Goal: Information Seeking & Learning: Find specific fact

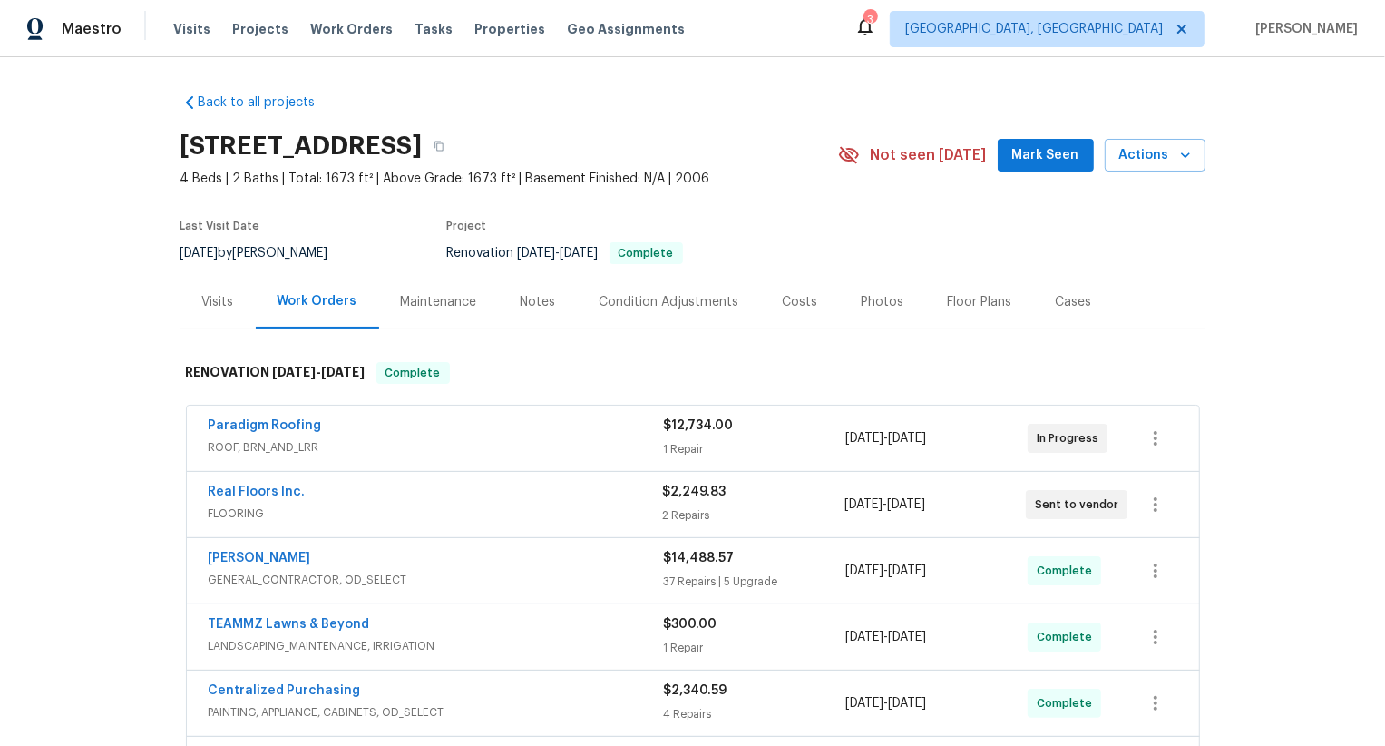
scroll to position [119, 0]
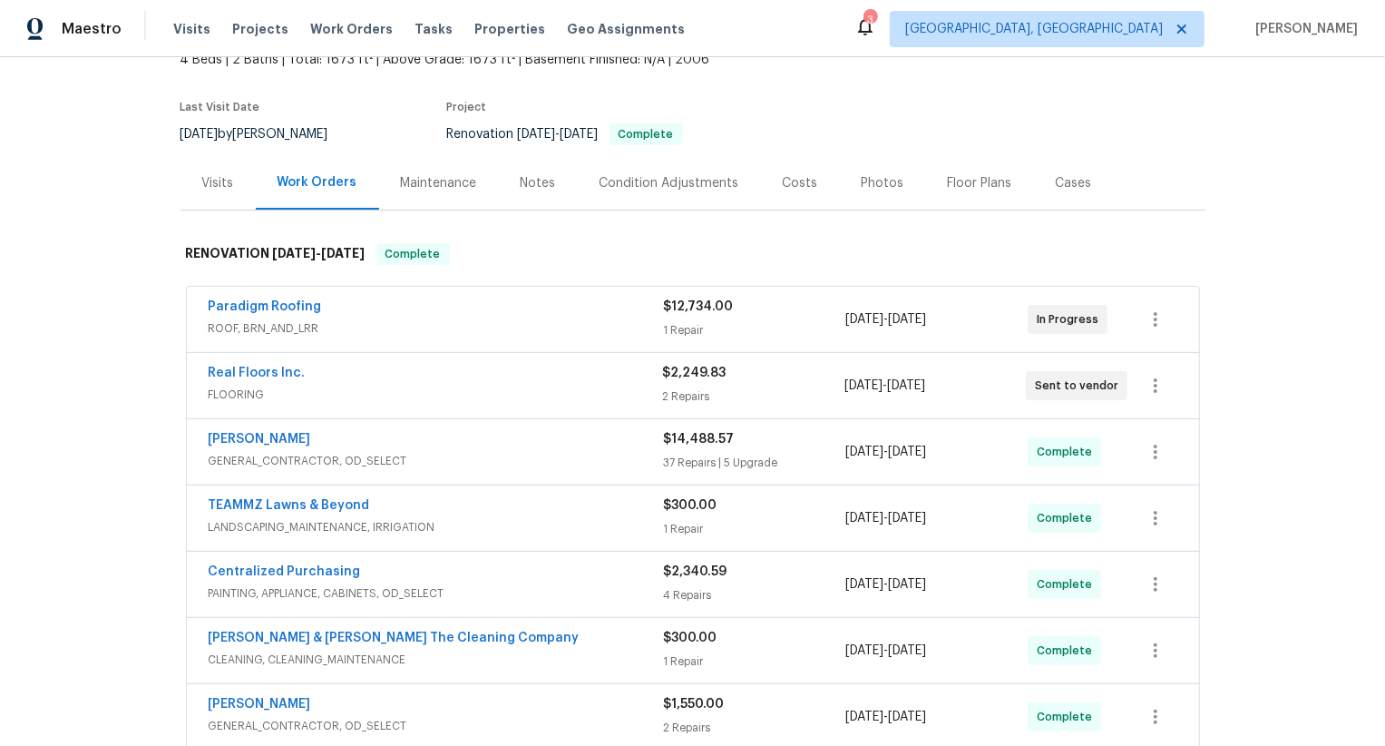
click at [193, 372] on div "Real Floors Inc. FLOORING $2,249.83 2 Repairs 8/12/2025 - 8/15/2025 Sent to ven…" at bounding box center [693, 385] width 1012 height 65
copy link "Real Floors Inc."
click at [194, 297] on div "Paradigm Roofing ROOF, BRN_AND_LRR $12,734.00 1 Repair 7/30/2025 - 8/13/2025 In…" at bounding box center [693, 319] width 1012 height 65
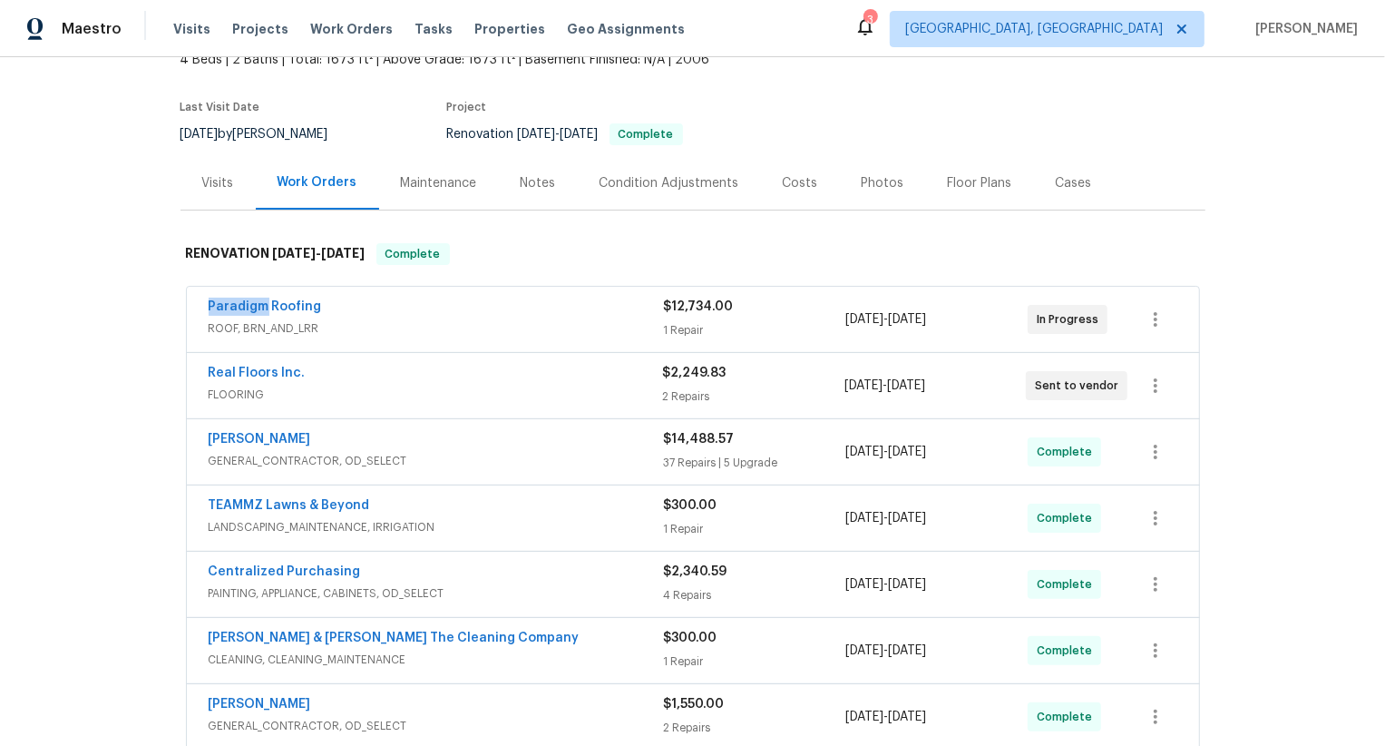
click at [194, 297] on div "Paradigm Roofing ROOF, BRN_AND_LRR $12,734.00 1 Repair 7/30/2025 - 8/13/2025 In…" at bounding box center [693, 319] width 1012 height 65
copy link "Paradigm Roofing"
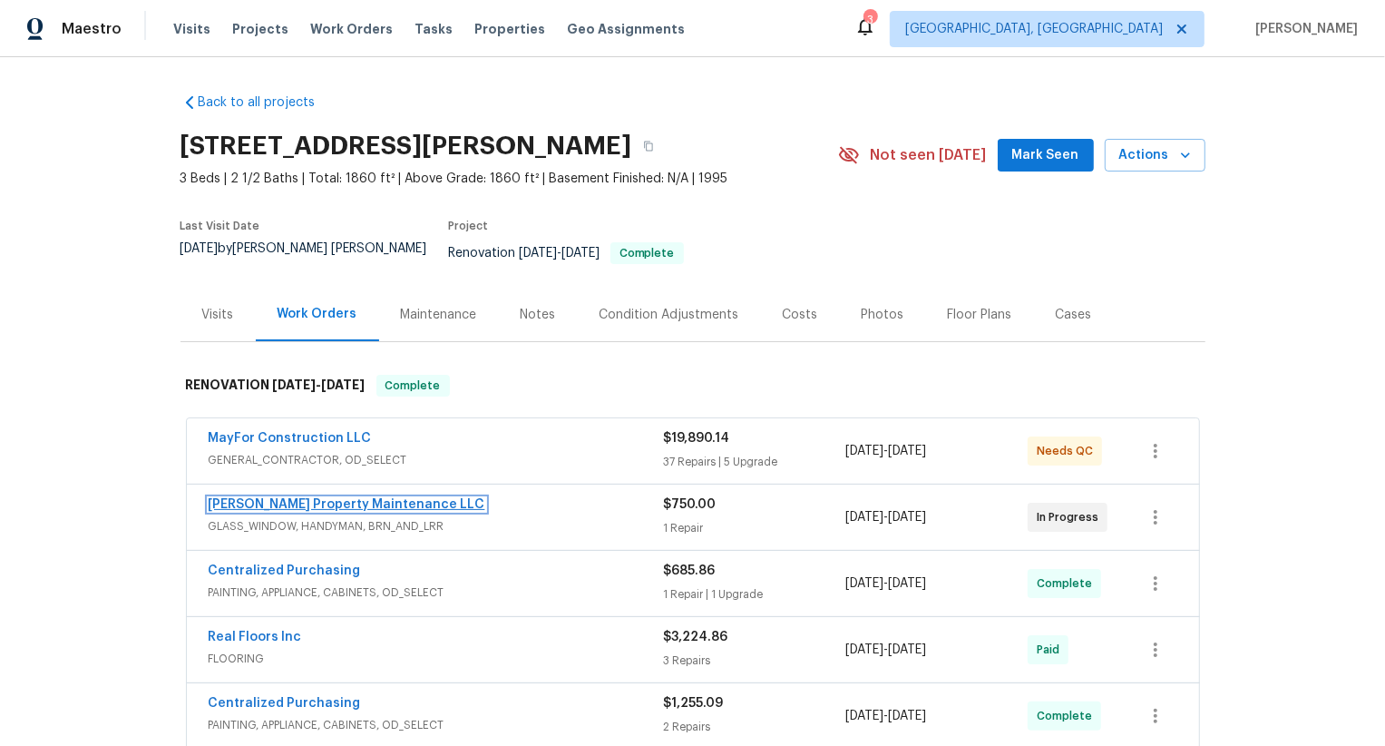
click at [340, 498] on link "[PERSON_NAME] Property Maintenance LLC" at bounding box center [347, 504] width 277 height 13
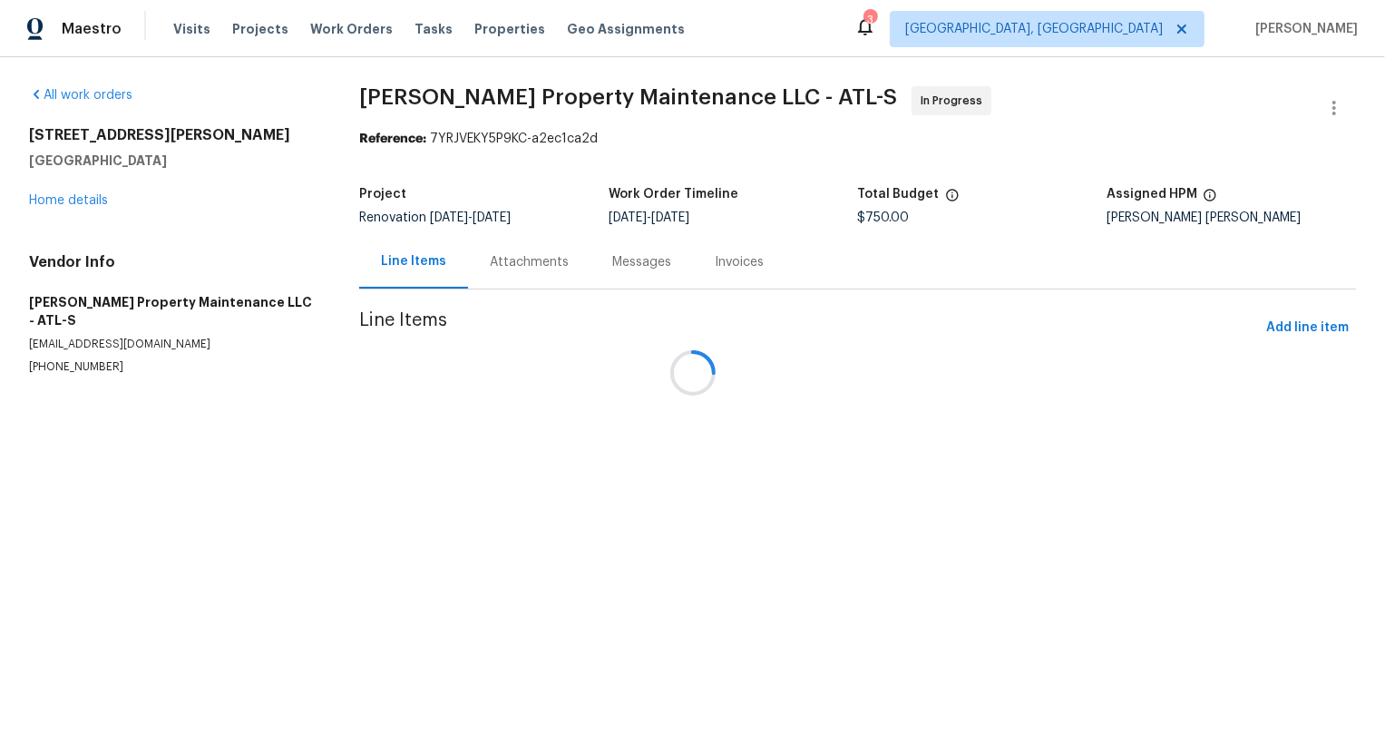
click at [512, 288] on div "Attachments" at bounding box center [529, 262] width 122 height 54
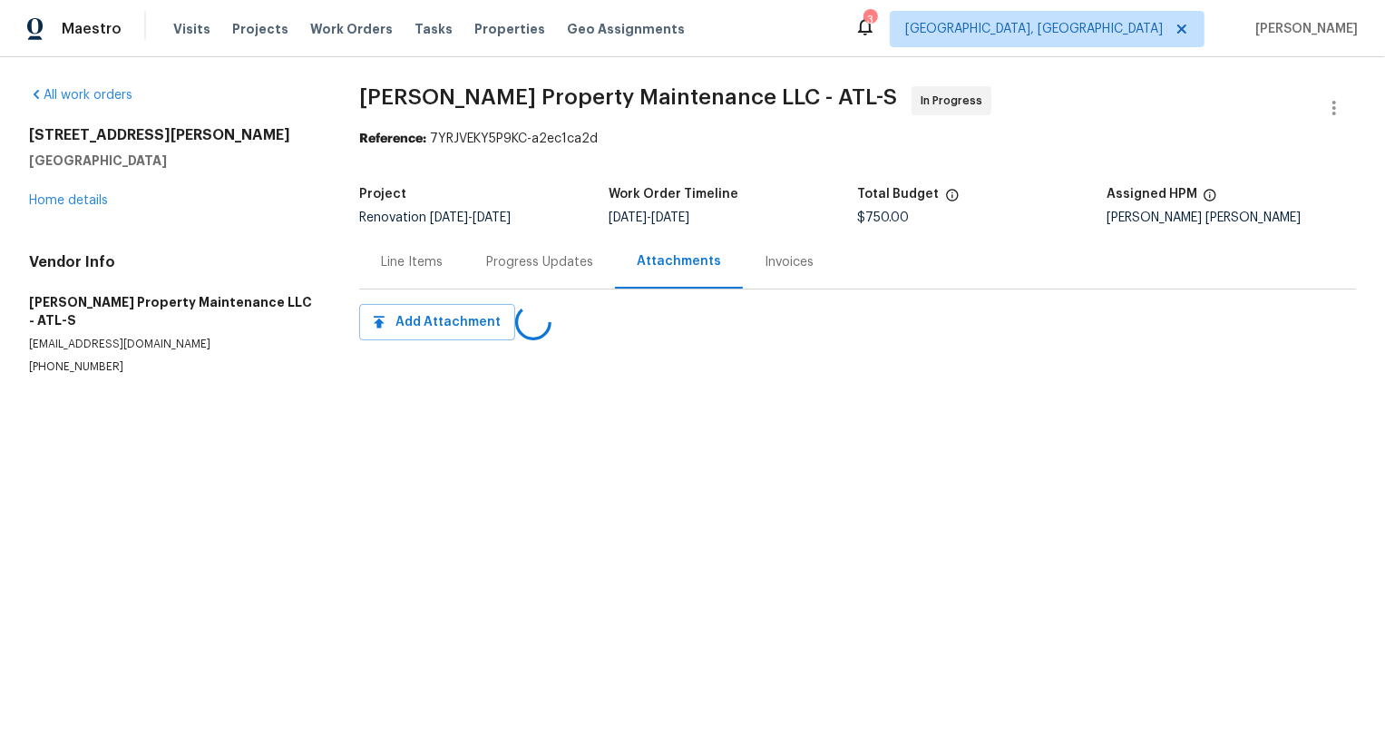
click at [513, 286] on div "Progress Updates" at bounding box center [539, 262] width 151 height 54
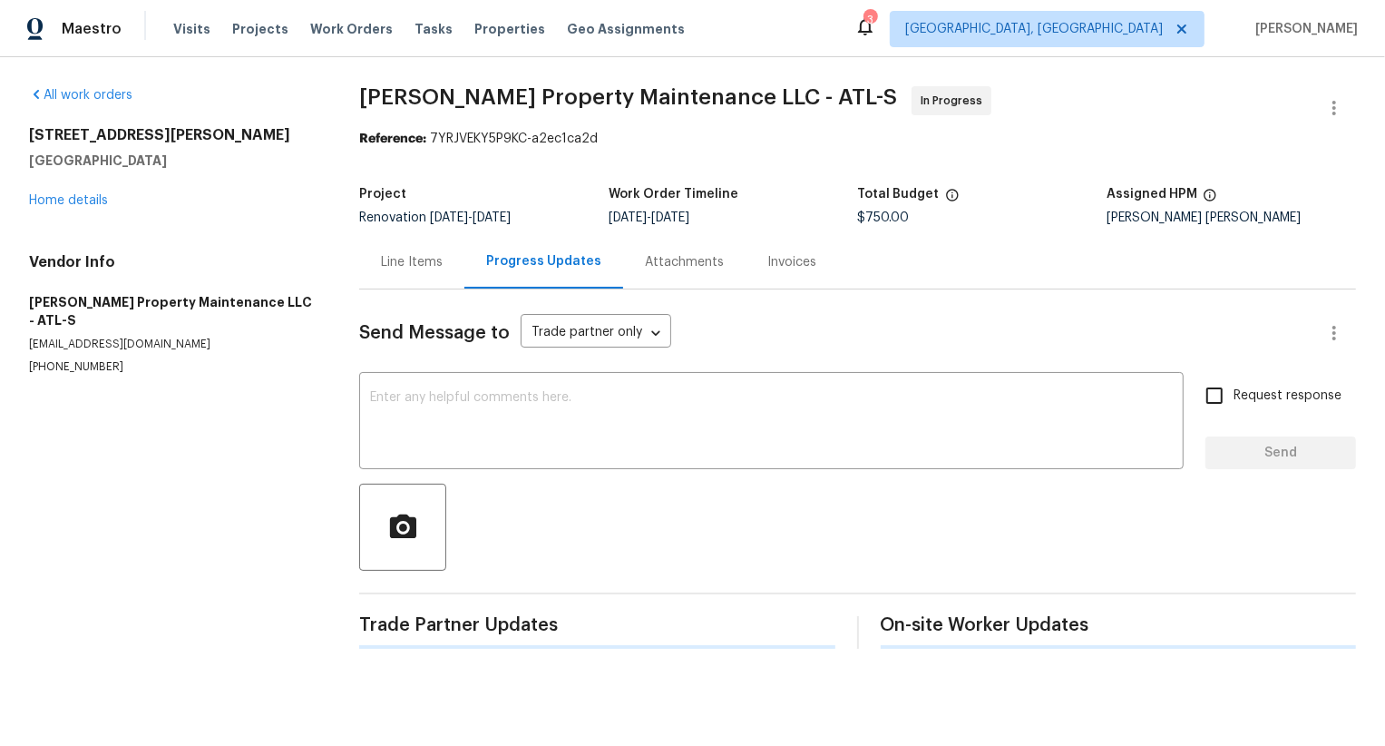
click at [522, 264] on div "Progress Updates" at bounding box center [543, 261] width 115 height 18
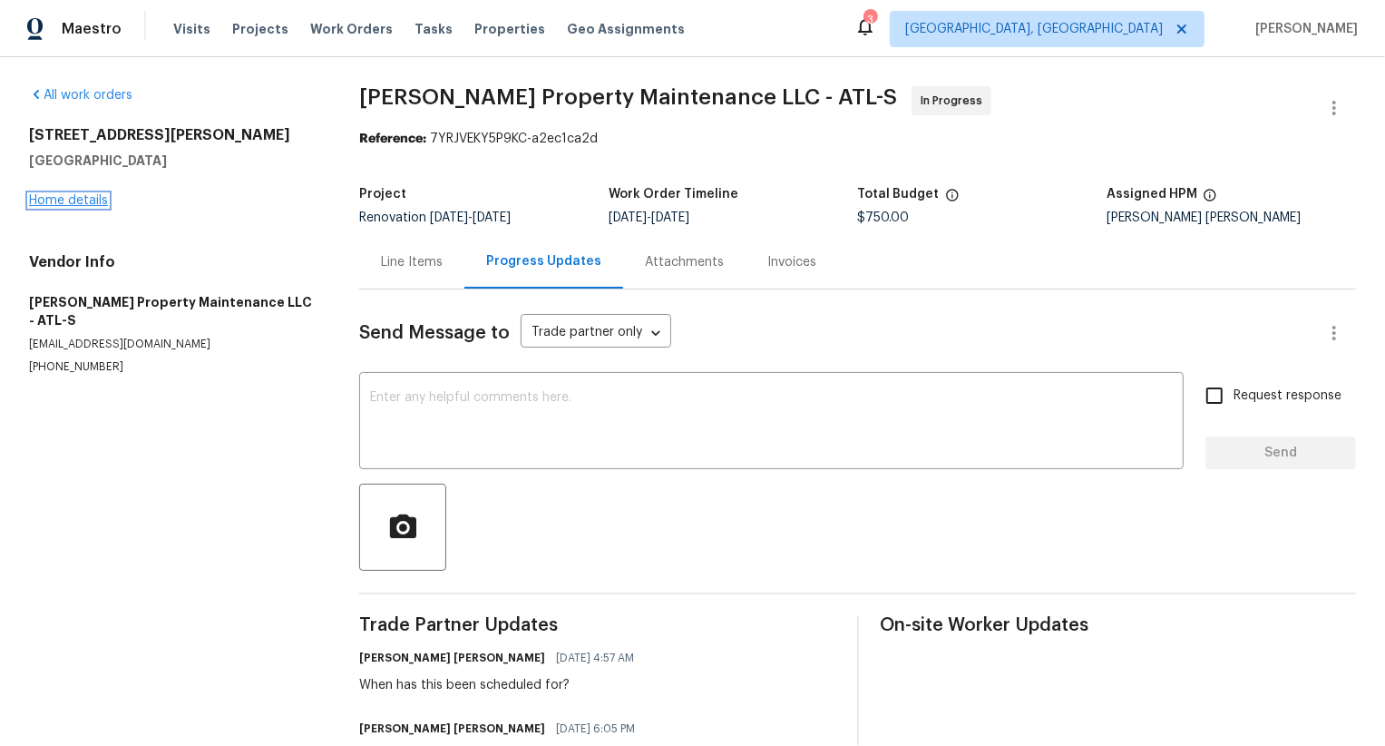
click at [88, 203] on link "Home details" at bounding box center [68, 200] width 79 height 13
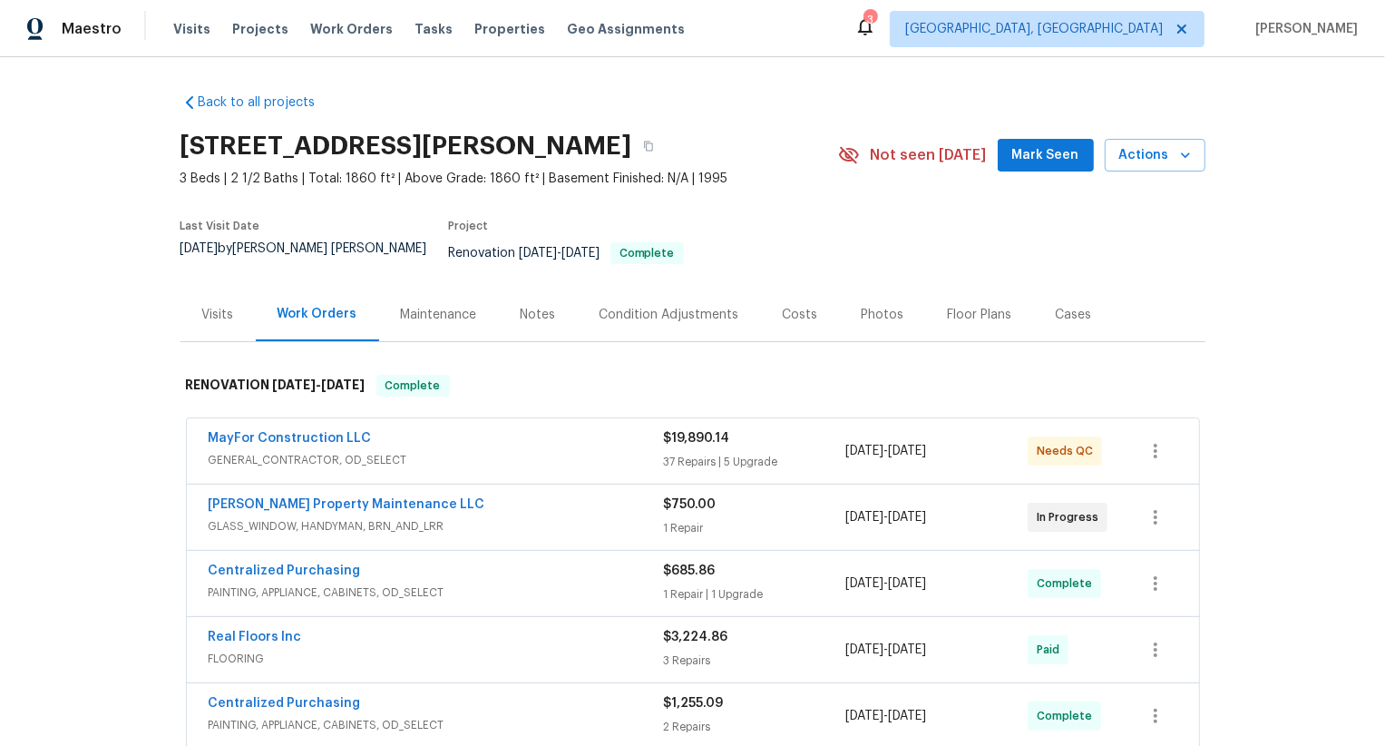
click at [195, 484] on div "Glen Property Maintenance LLC GLASS_WINDOW, HANDYMAN, BRN_AND_LRR $750.00 1 Rep…" at bounding box center [693, 516] width 1012 height 65
copy link "Glen Property Maintenance LLC"
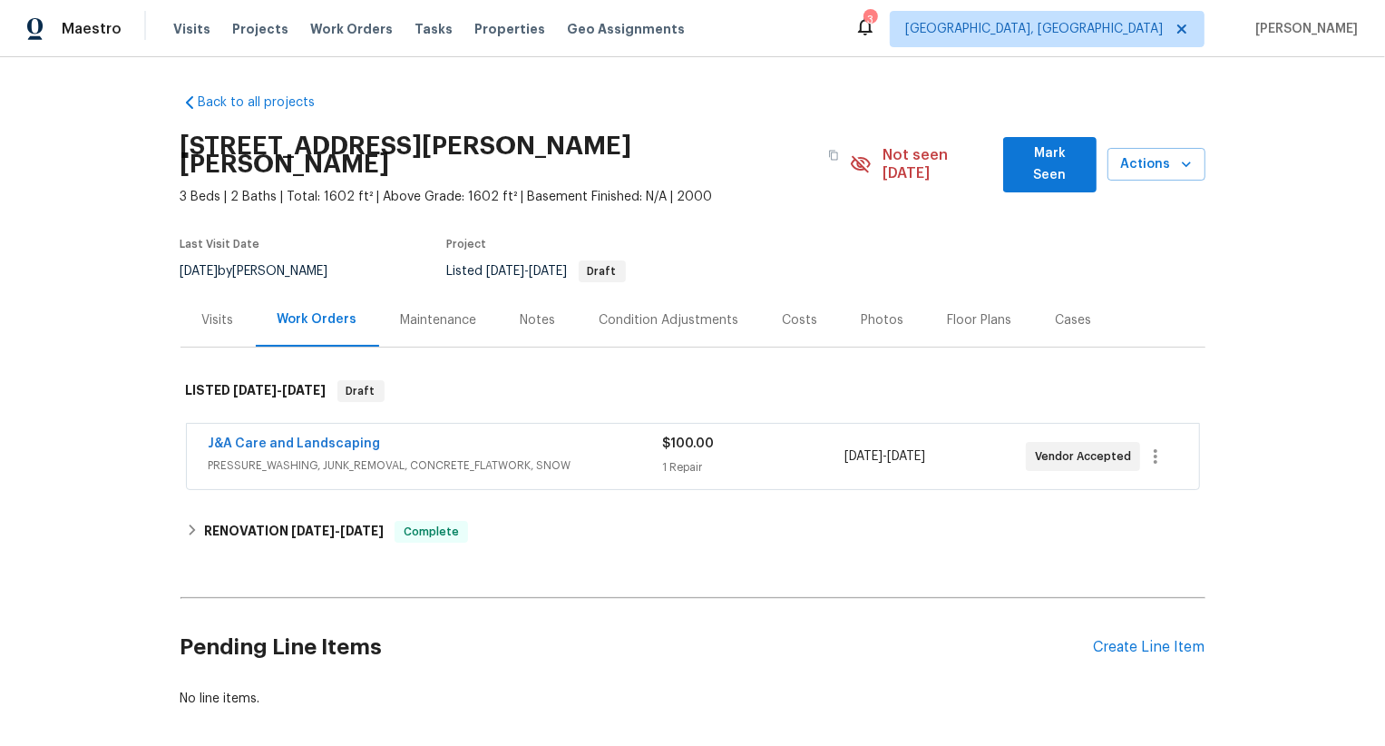
click at [184, 428] on div "J&A Care and Landscaping PRESSURE_WASHING, JUNK_REMOVAL, CONCRETE_FLATWORK, SNO…" at bounding box center [692, 457] width 1025 height 75
copy link "J&A Care and Landscaping"
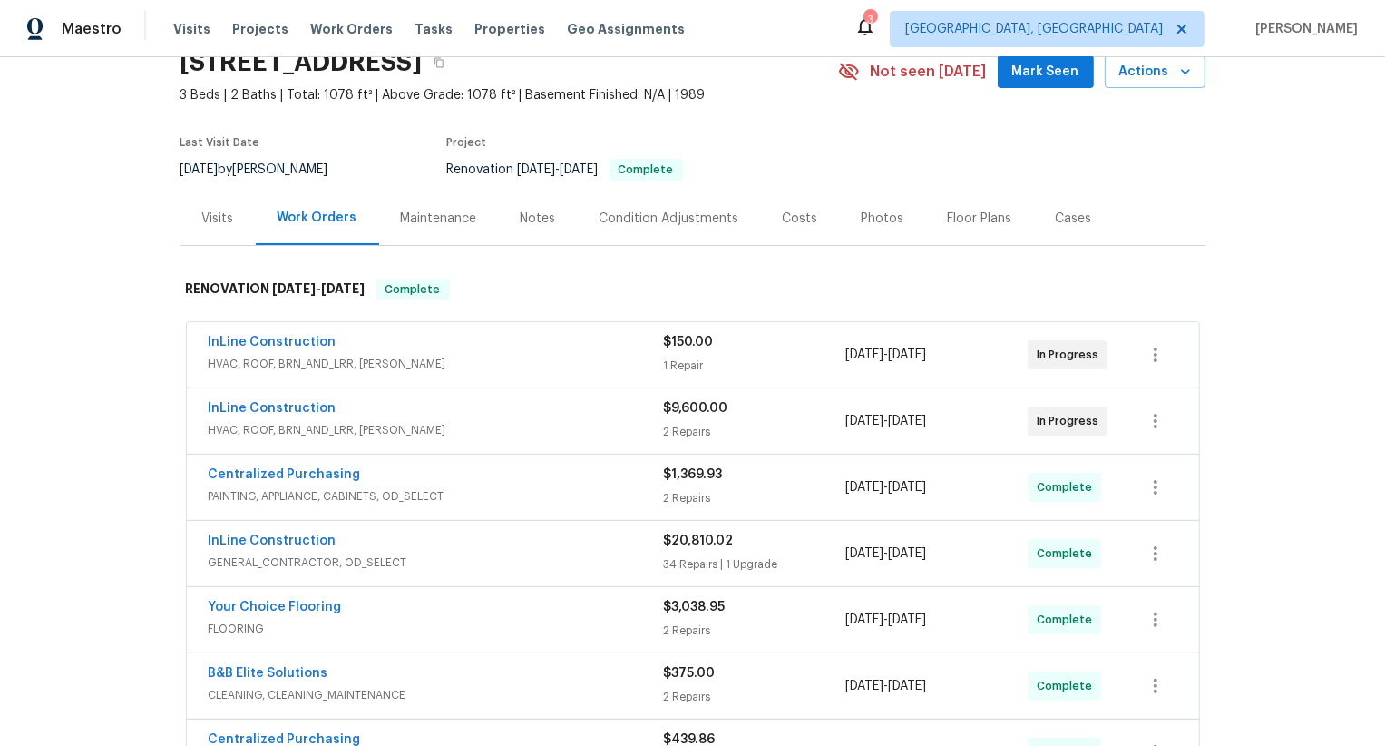
scroll to position [179, 0]
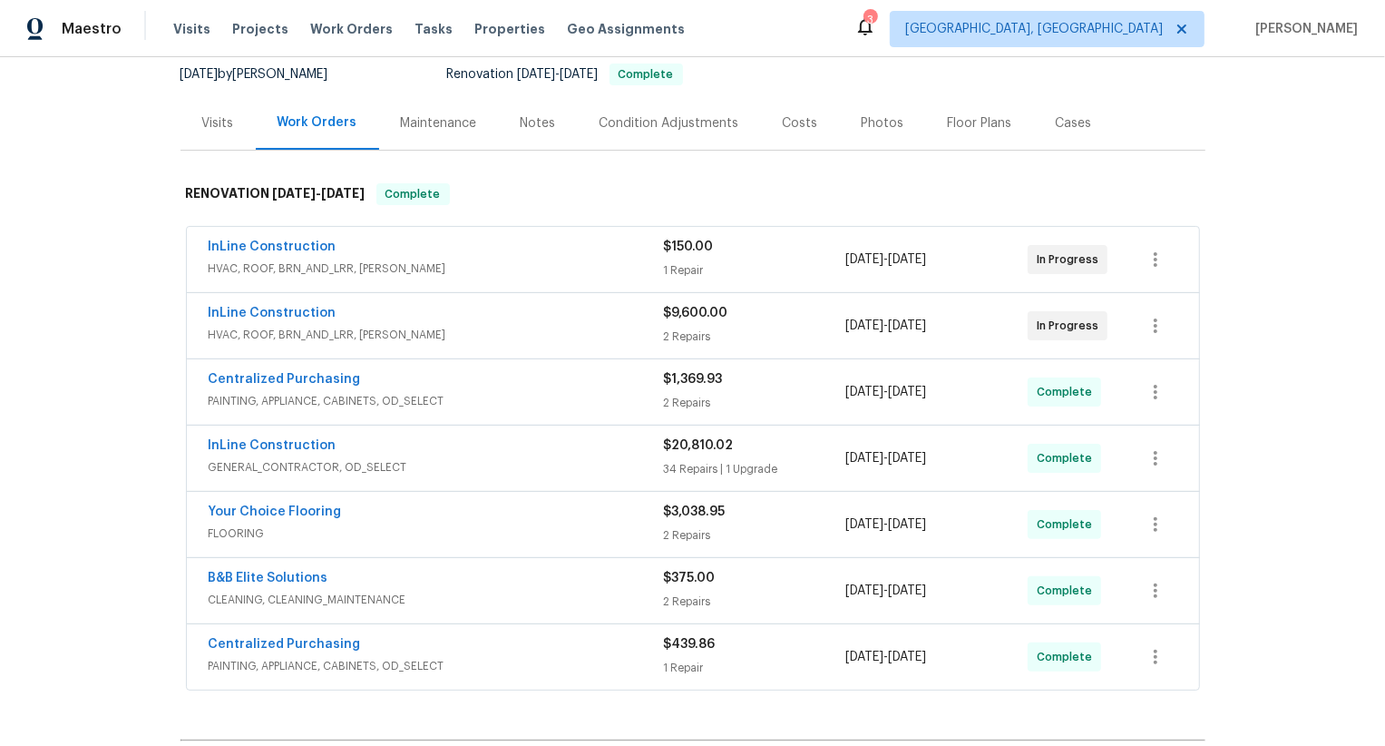
click at [519, 263] on span "HVAC, ROOF, BRN_AND_LRR, WELLS" at bounding box center [436, 268] width 455 height 18
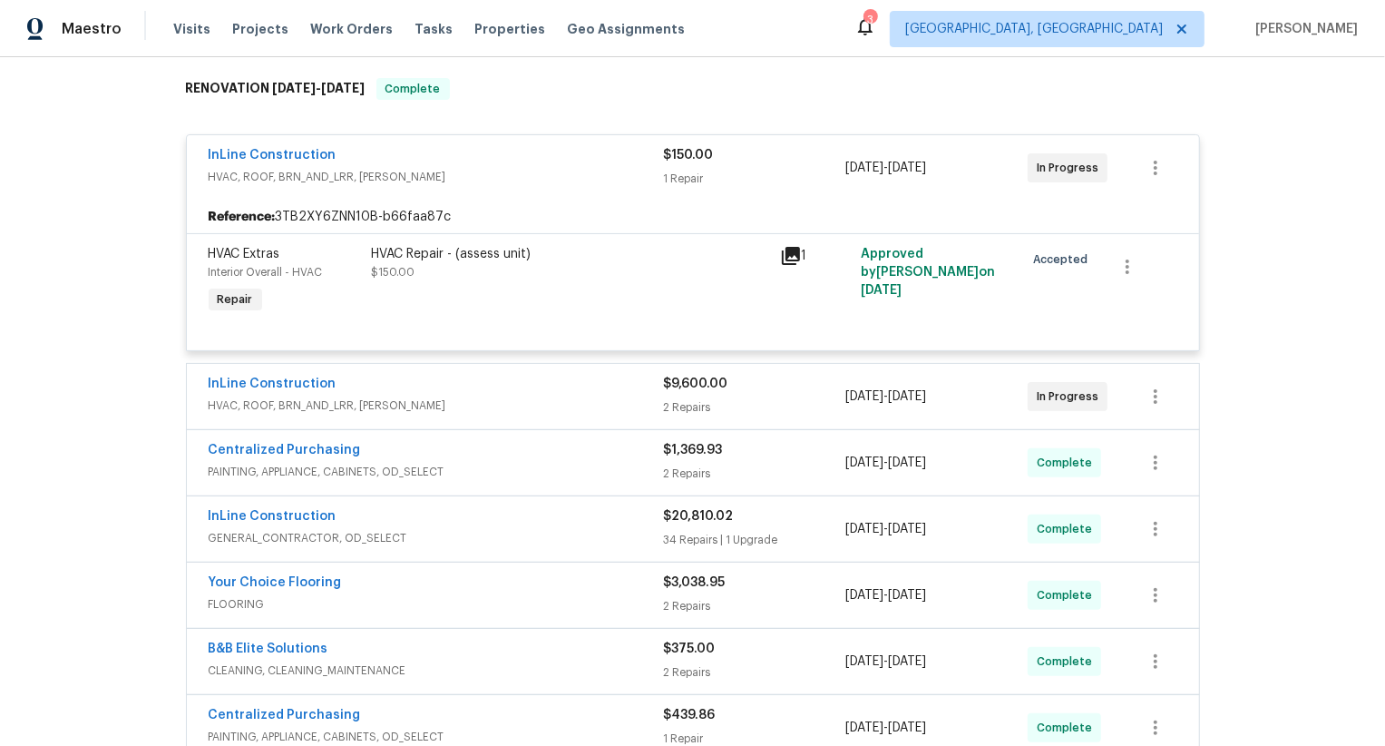
scroll to position [393, 0]
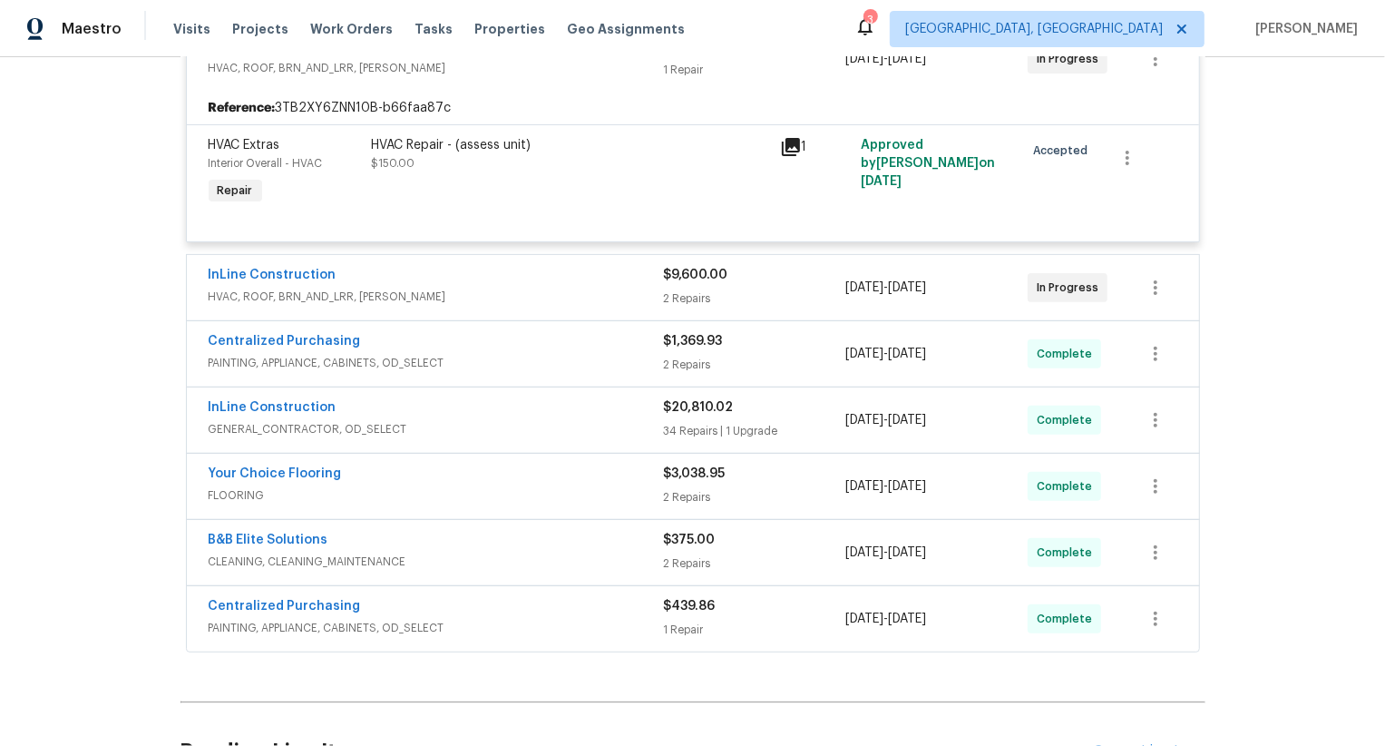
click at [518, 307] on div "InLine Construction HVAC, ROOF, BRN_AND_LRR, WELLS" at bounding box center [436, 288] width 455 height 44
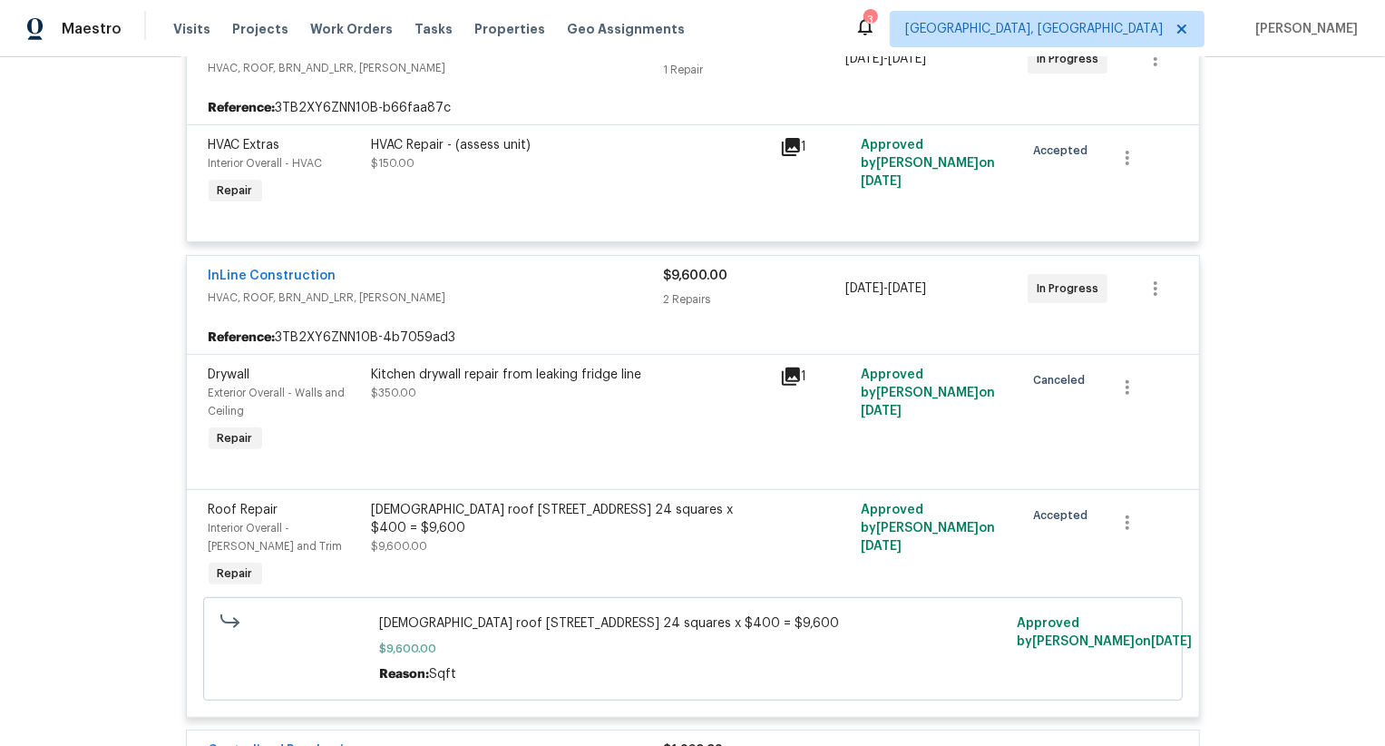
scroll to position [992, 0]
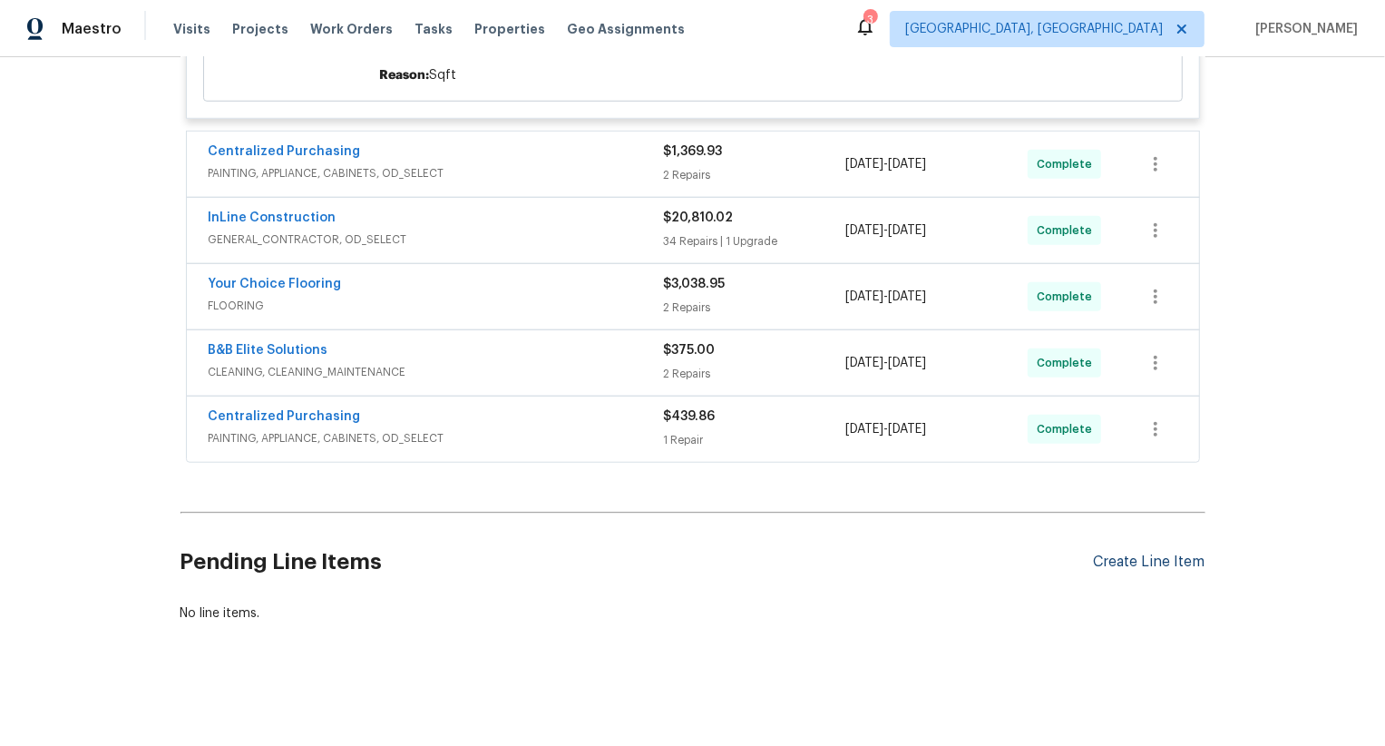
click at [1164, 559] on div "Create Line Item" at bounding box center [1150, 561] width 112 height 17
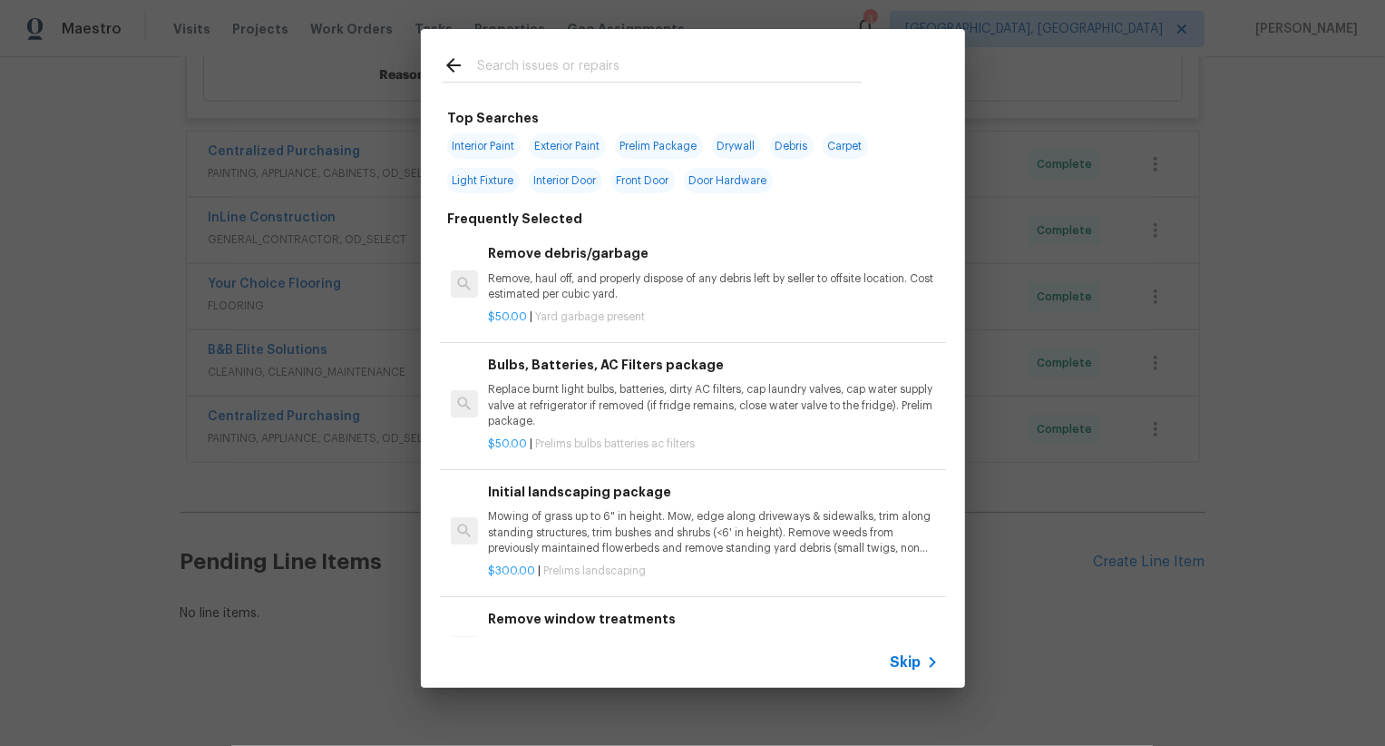
click at [918, 656] on span "Skip" at bounding box center [906, 662] width 31 height 18
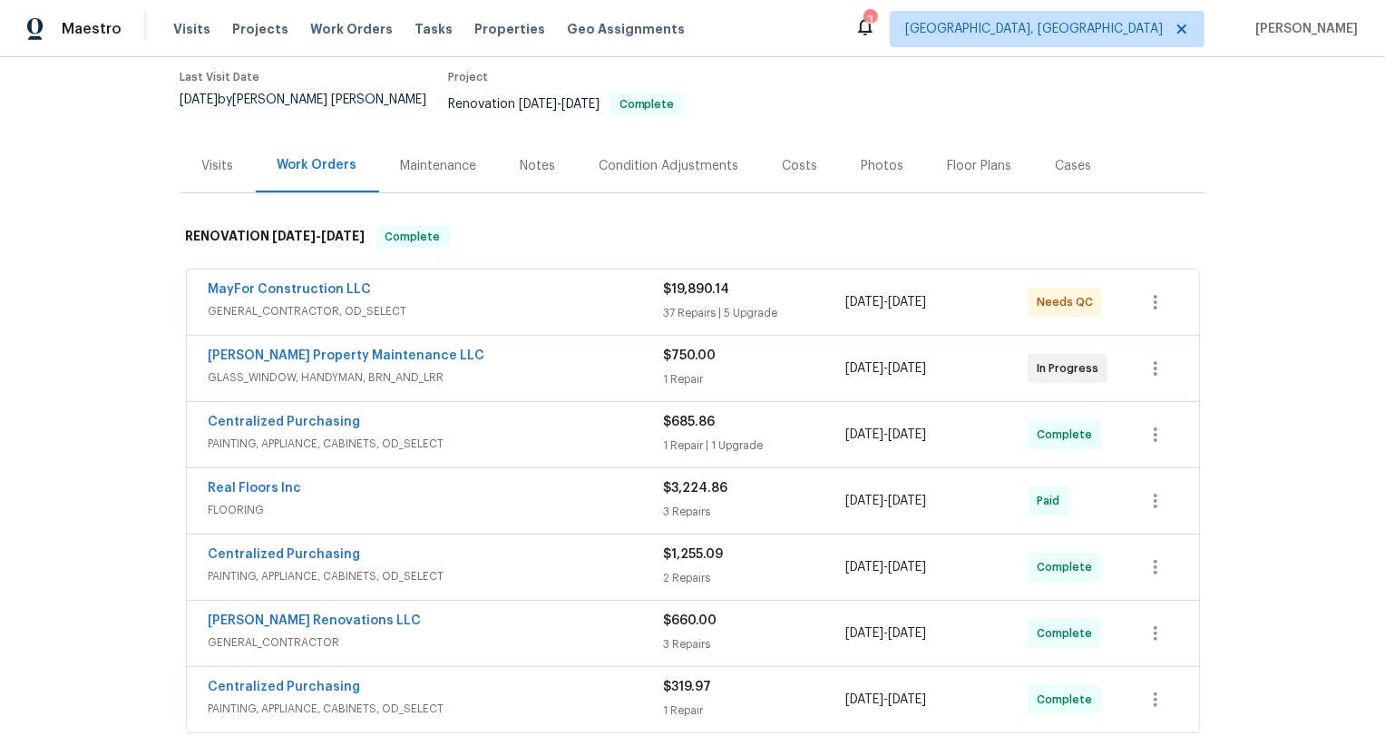
scroll to position [404, 0]
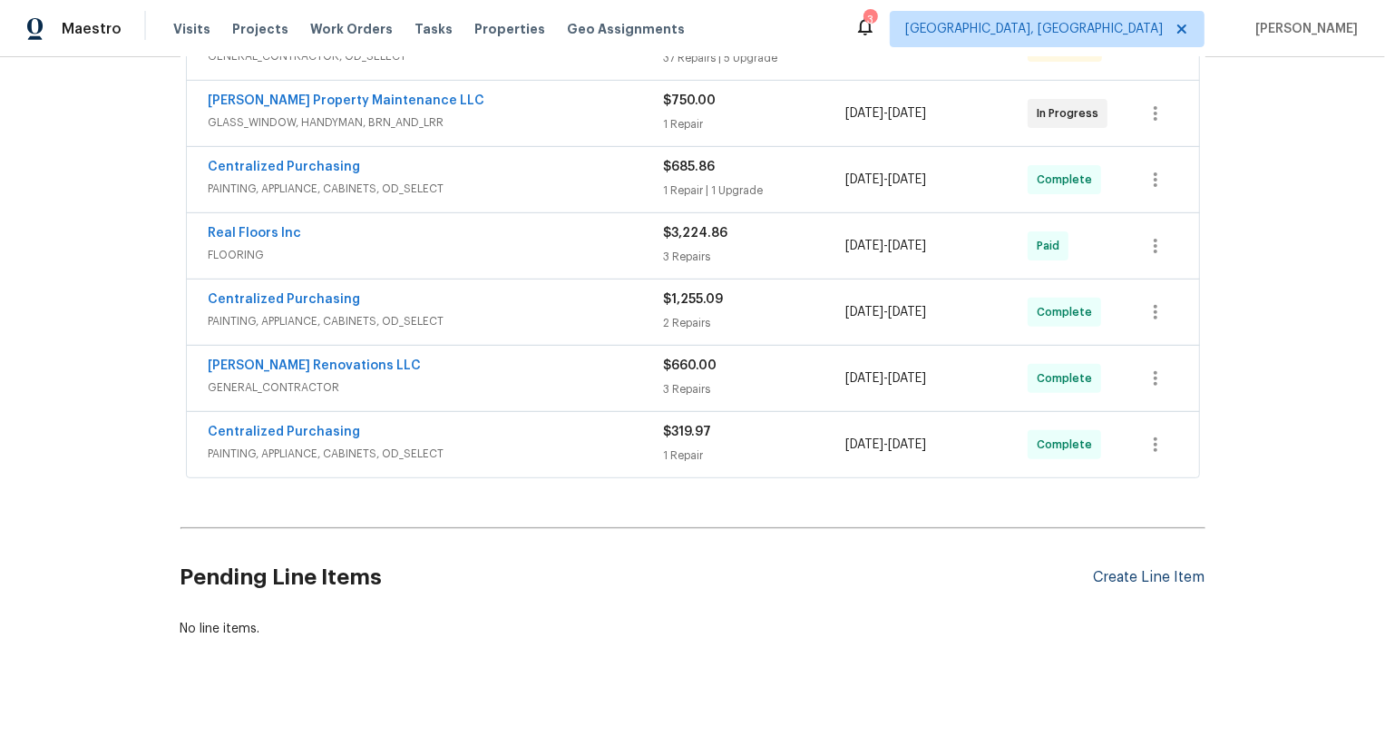
click at [1146, 569] on div "Create Line Item" at bounding box center [1150, 577] width 112 height 17
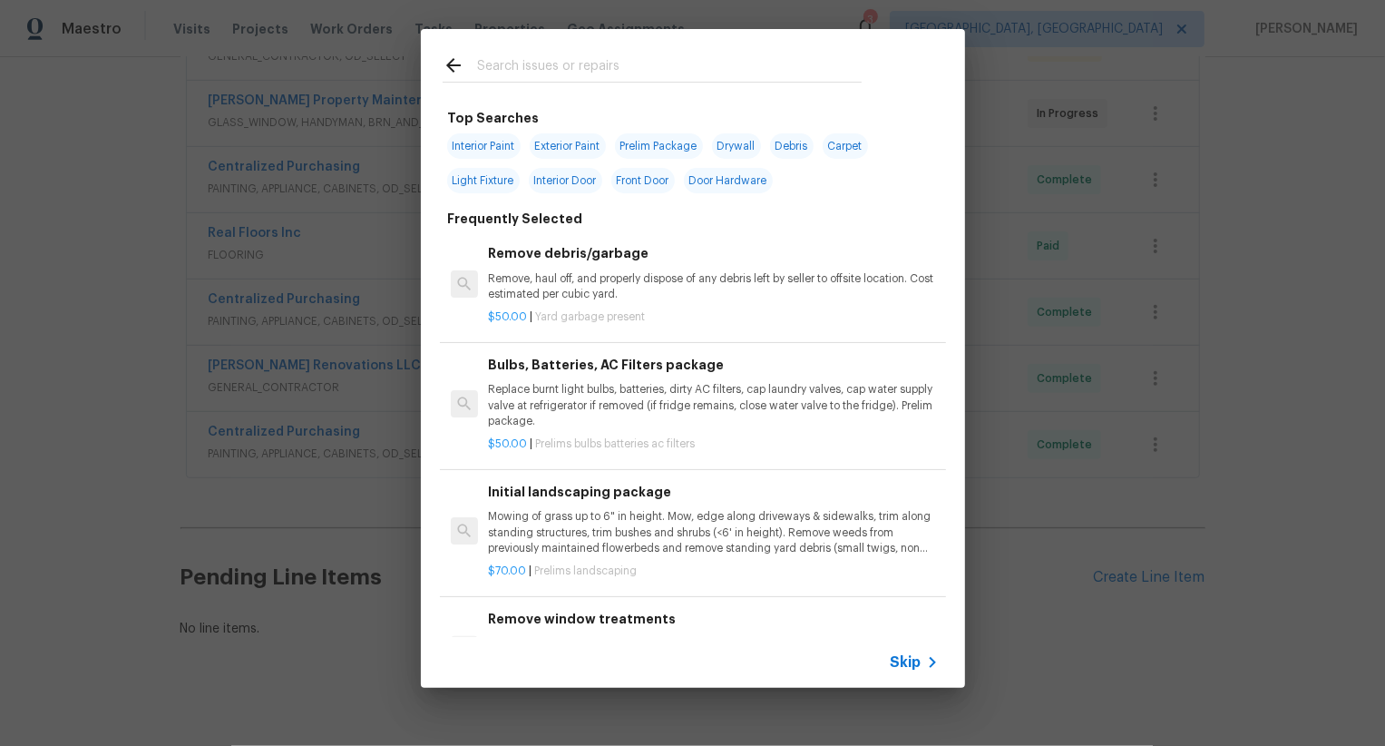
click at [912, 664] on span "Skip" at bounding box center [906, 662] width 31 height 18
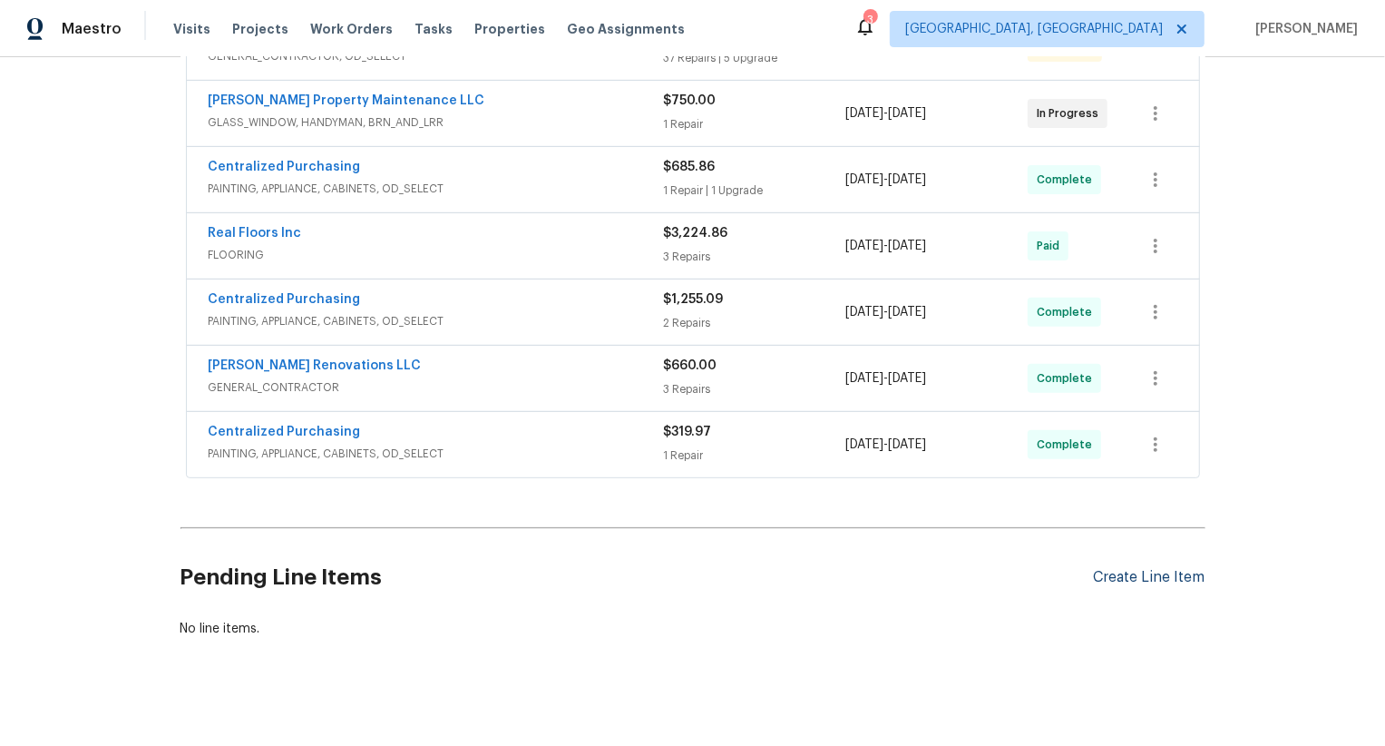
click at [1134, 569] on div "Create Line Item" at bounding box center [1150, 577] width 112 height 17
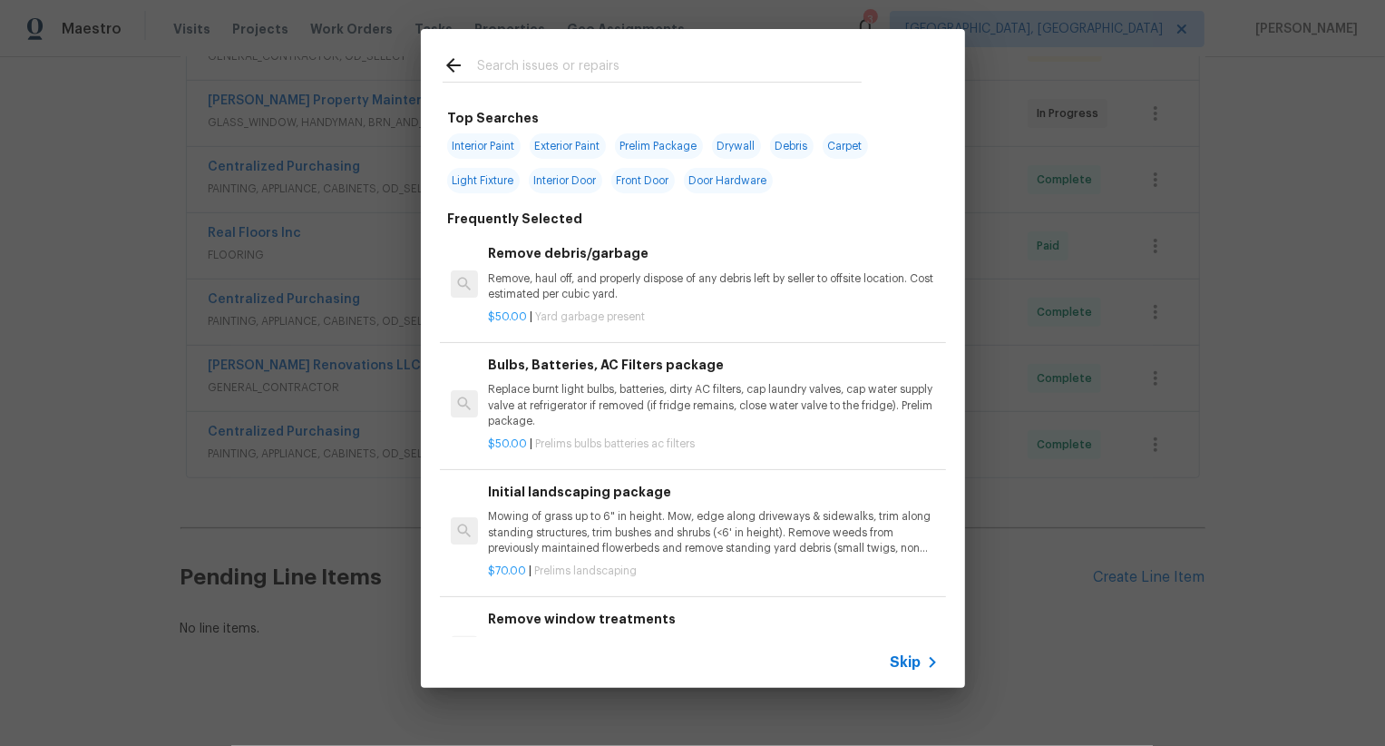
click at [913, 656] on span "Skip" at bounding box center [906, 662] width 31 height 18
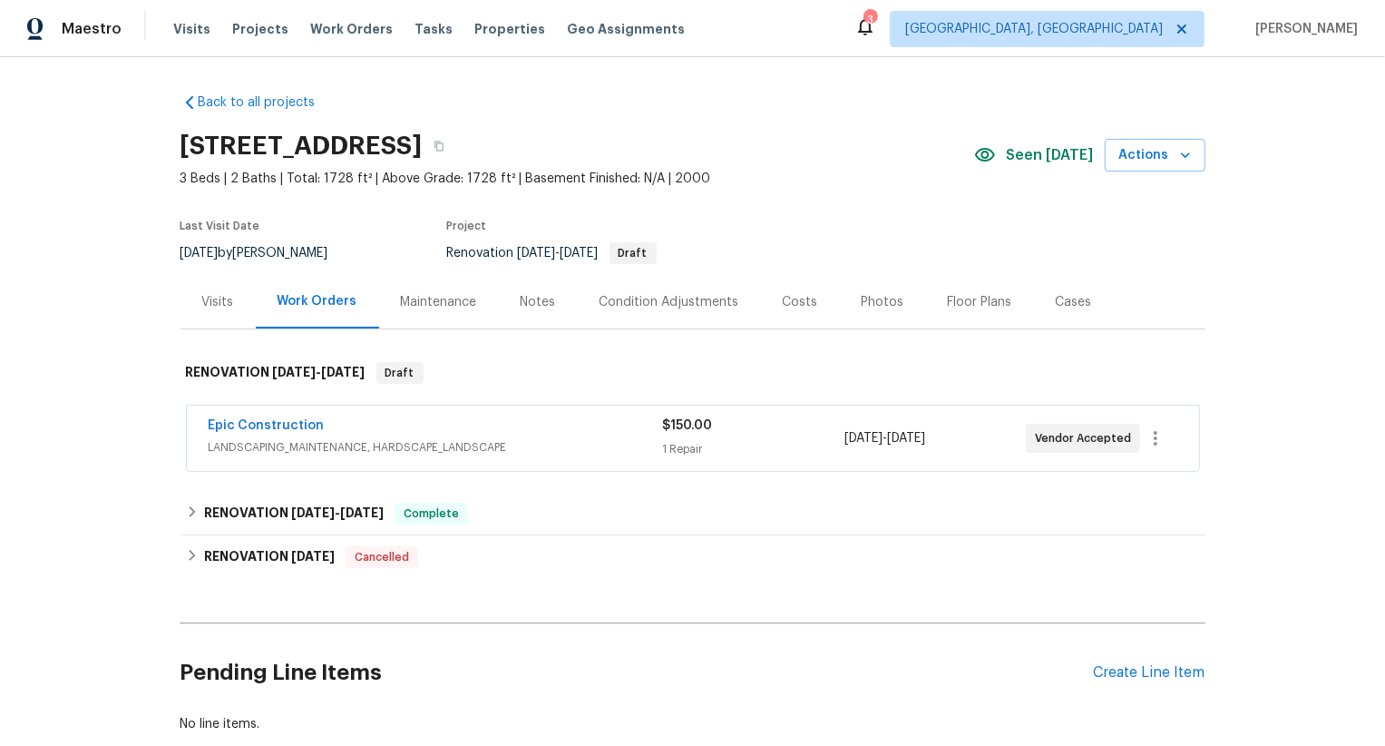
click at [172, 426] on div "Back to all projects [STREET_ADDRESS] 3 Beds | 2 Baths | Total: 1728 ft² | Abov…" at bounding box center [692, 401] width 1385 height 688
copy link "Epic Construction"
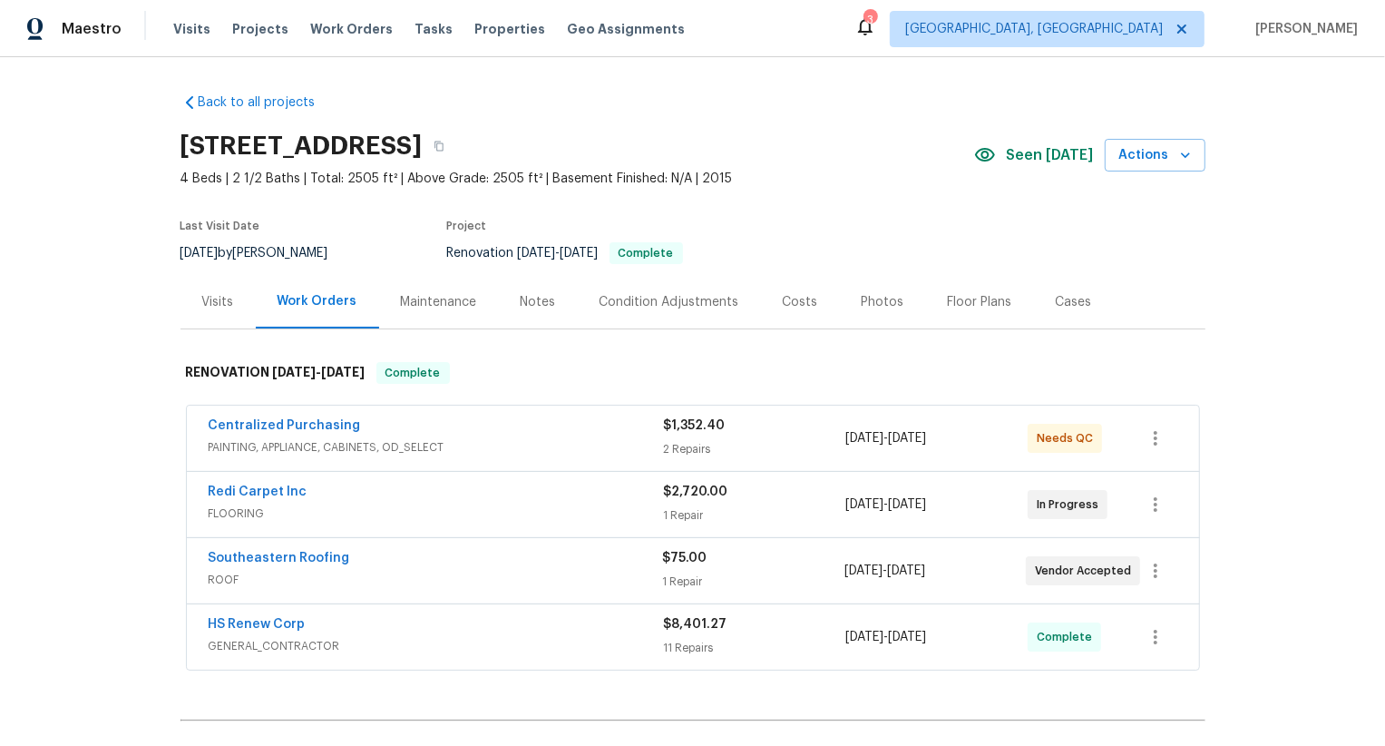
click at [178, 553] on div "Back to all projects [STREET_ADDRESS] 4 Beds | 2 1/2 Baths | Total: 2505 ft² | …" at bounding box center [692, 401] width 1385 height 688
copy link "Southeastern Roofing"
click at [190, 483] on div "Redi Carpet Inc FLOORING $2,720.00 1 Repair [DATE] - [DATE] In Progress" at bounding box center [693, 504] width 1012 height 65
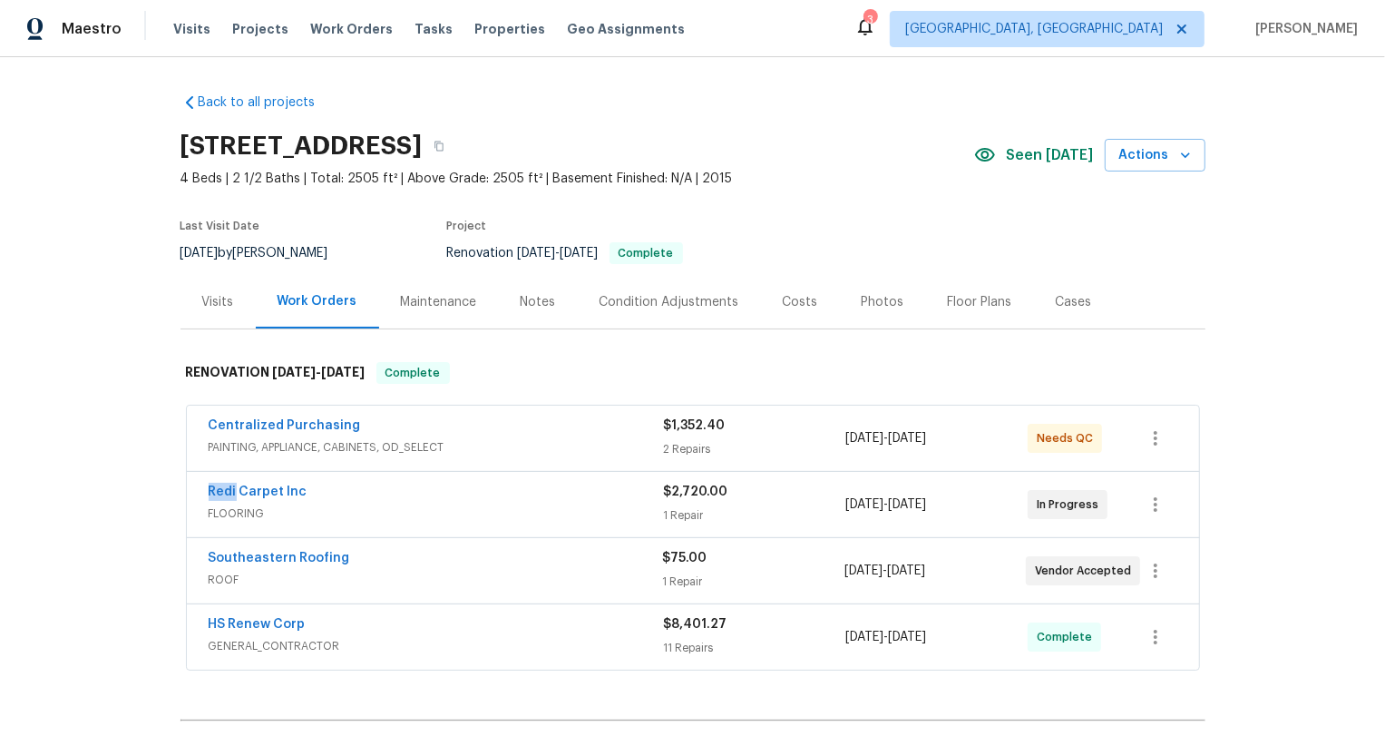
click at [190, 483] on div "Redi Carpet Inc FLOORING $2,720.00 1 Repair [DATE] - [DATE] In Progress" at bounding box center [693, 504] width 1012 height 65
copy link "Redi Carpet Inc"
